Goal: Use online tool/utility: Use online tool/utility

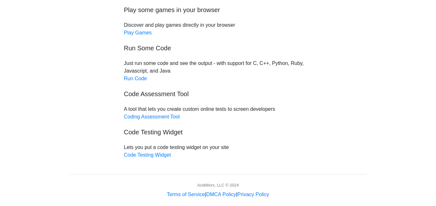
scroll to position [77, 0]
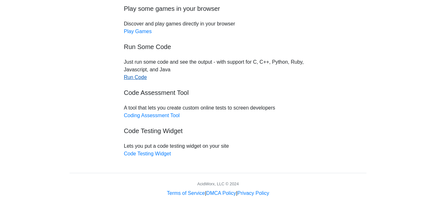
click at [130, 78] on link "Run Code" at bounding box center [135, 77] width 23 height 5
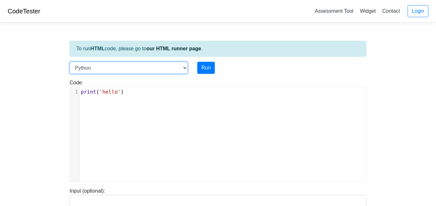
click at [126, 72] on select "C C++ Go Java Javascript Python Ruby" at bounding box center [129, 68] width 118 height 12
select select "java"
click at [70, 62] on select "C C++ Go Java Javascript Python Ruby" at bounding box center [129, 68] width 118 height 12
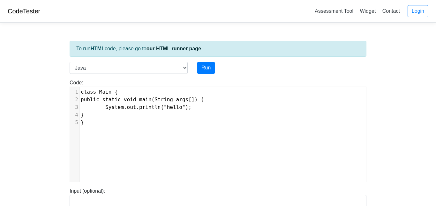
click at [142, 124] on pre "}" at bounding box center [222, 123] width 287 height 8
